Goal: Obtain resource: Obtain resource

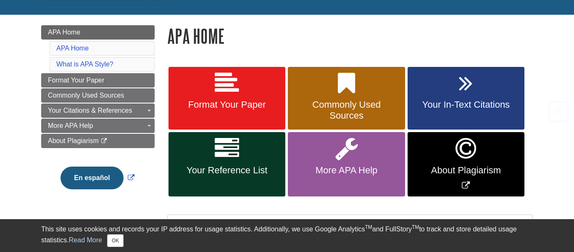
scroll to position [148, 0]
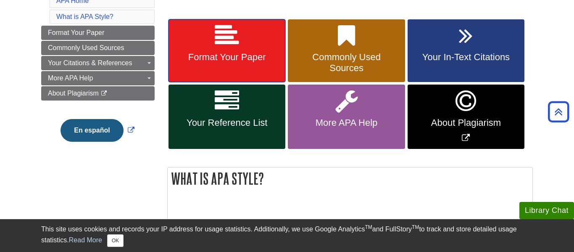
click at [245, 66] on link "Format Your Paper" at bounding box center [226, 50] width 117 height 63
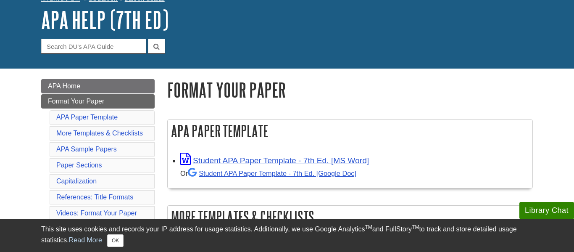
scroll to position [143, 0]
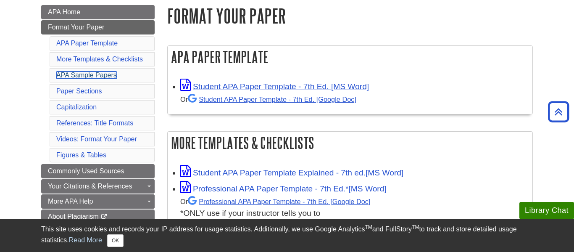
click at [105, 79] on link "APA Sample Papers" at bounding box center [86, 74] width 60 height 7
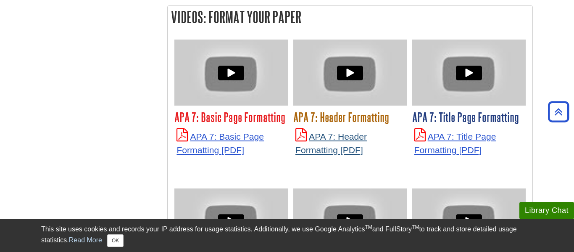
scroll to position [2023, 0]
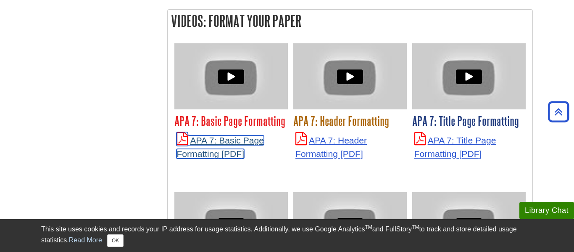
click at [237, 135] on link "APA 7: Basic Page Formatting" at bounding box center [219, 146] width 87 height 23
